Goal: Find specific page/section: Find specific page/section

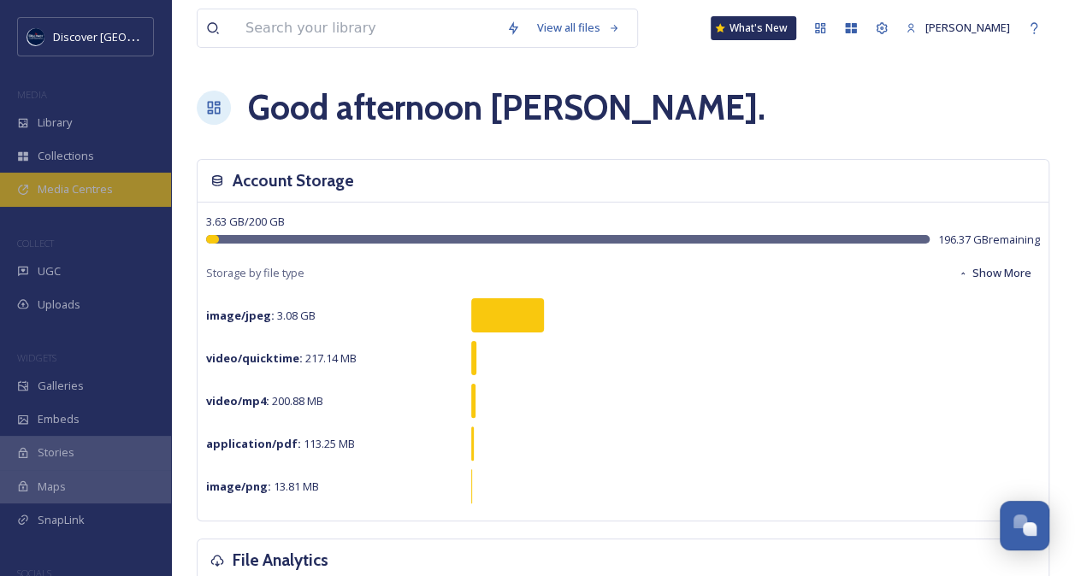
click at [104, 186] on span "Media Centres" at bounding box center [75, 189] width 75 height 16
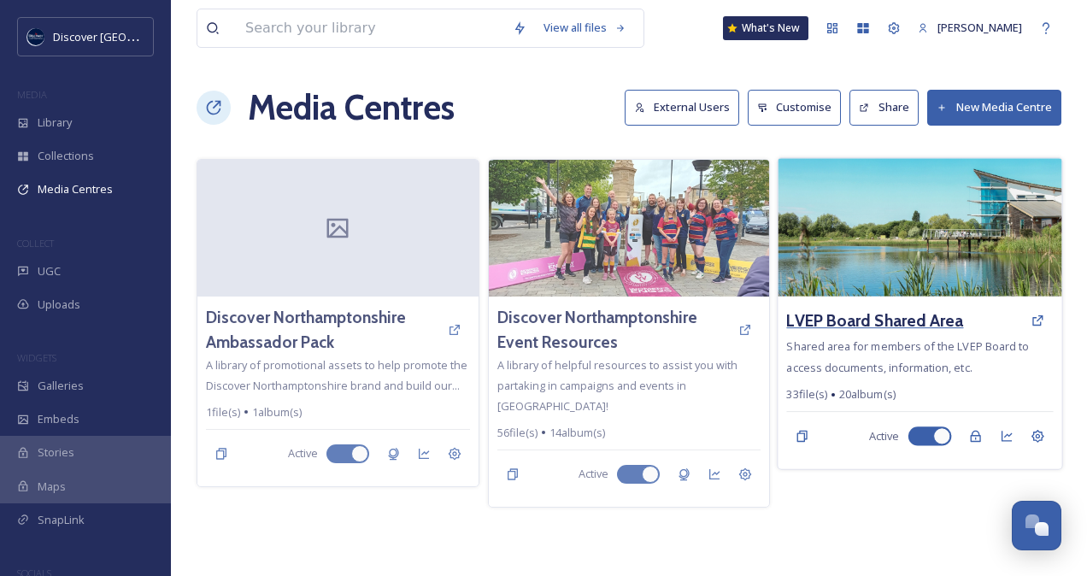
click at [866, 316] on h3 "LVEP Board Shared Area" at bounding box center [875, 321] width 177 height 25
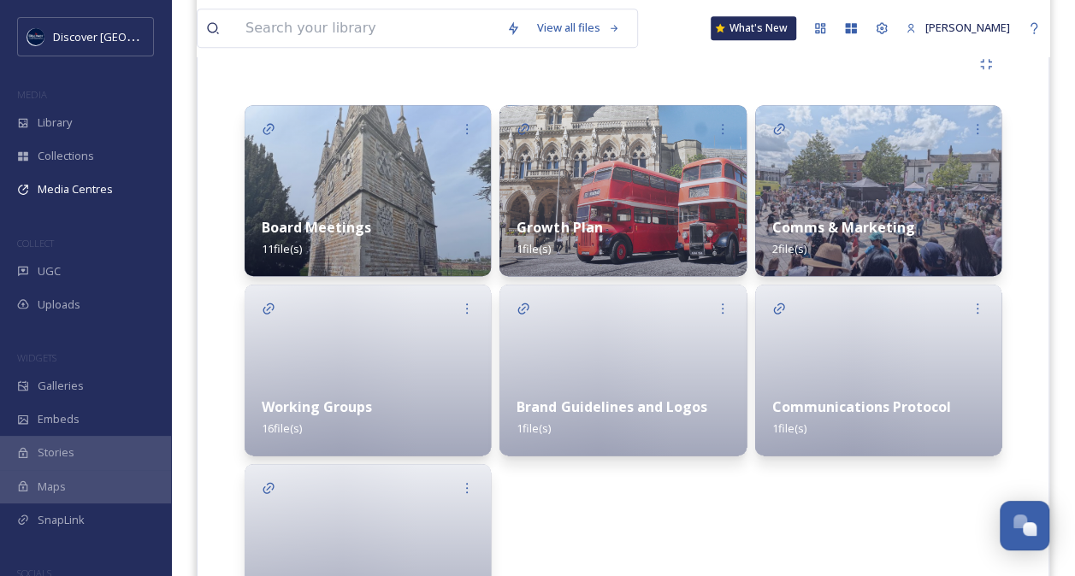
scroll to position [504, 0]
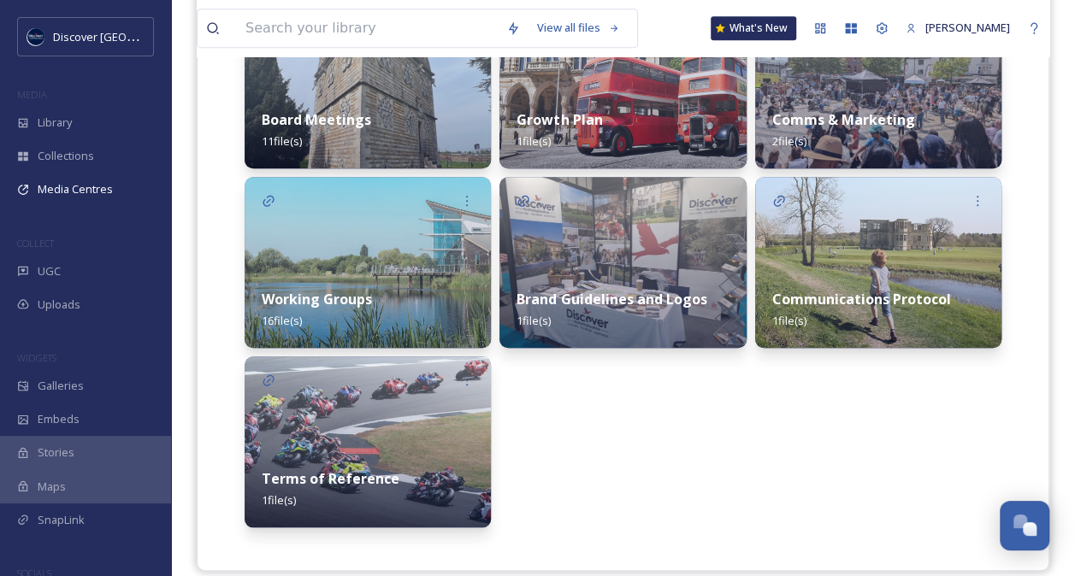
click at [407, 253] on img at bounding box center [368, 262] width 246 height 171
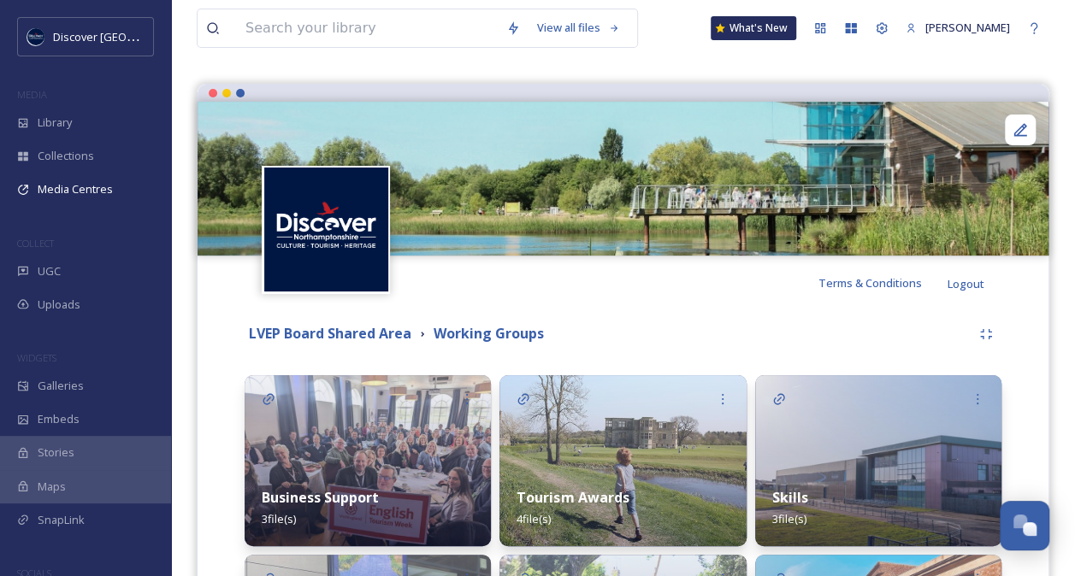
scroll to position [291, 0]
